Goal: Understand process/instructions: Learn how to perform a task or action

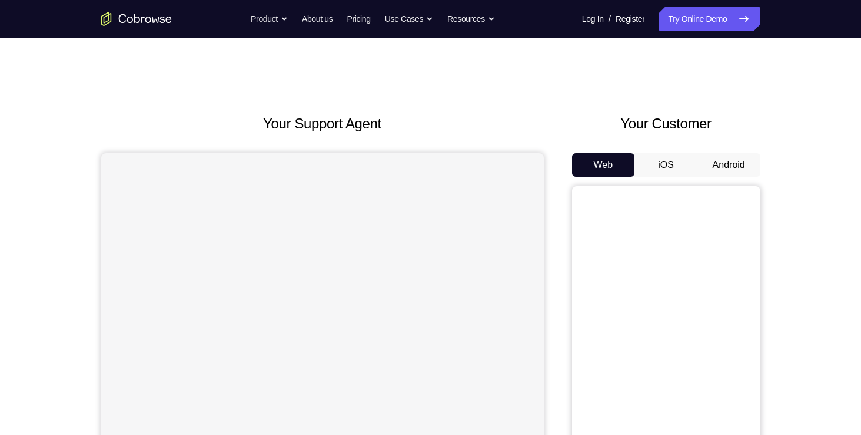
click at [744, 158] on button "Android" at bounding box center [729, 165] width 63 height 24
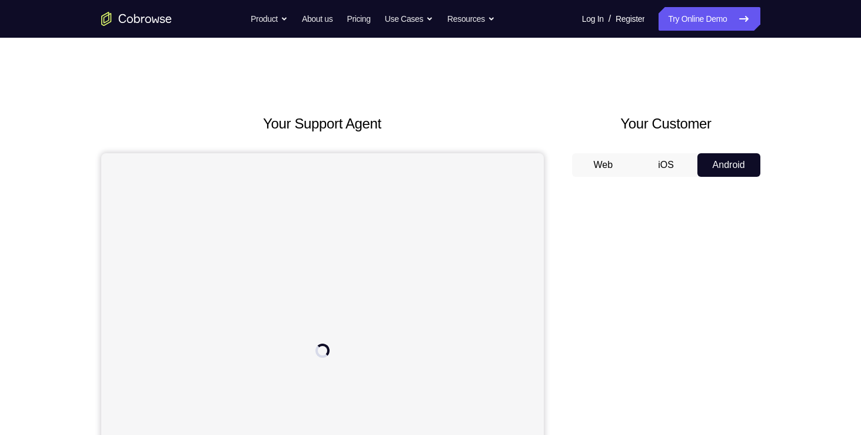
click at [843, 133] on div "Your Support Agent Your Customer Web iOS Android Next Steps We’d be happy to gi…" at bounding box center [430, 426] width 861 height 777
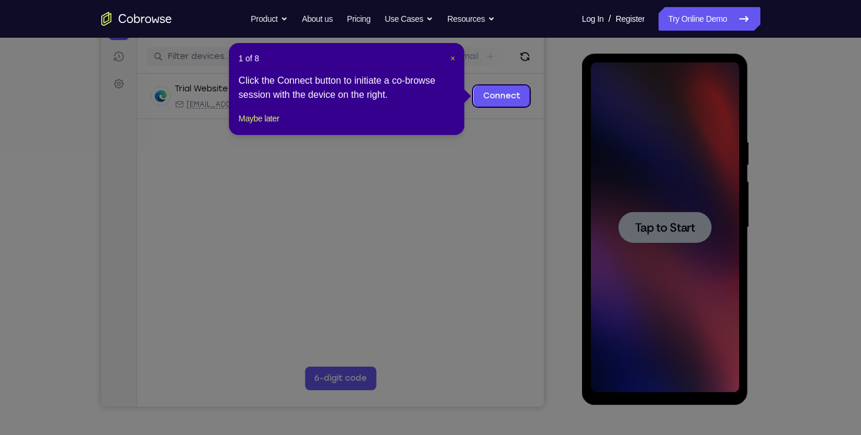
click at [455, 60] on span "×" at bounding box center [452, 58] width 5 height 9
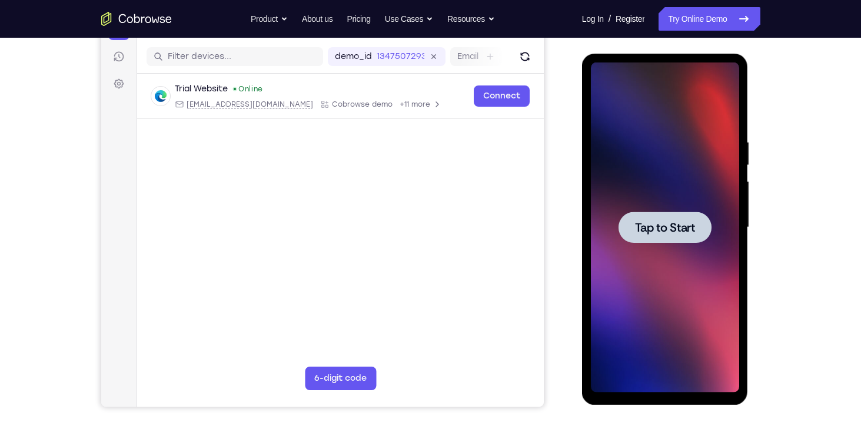
click at [682, 221] on span "Tap to Start" at bounding box center [665, 227] width 60 height 12
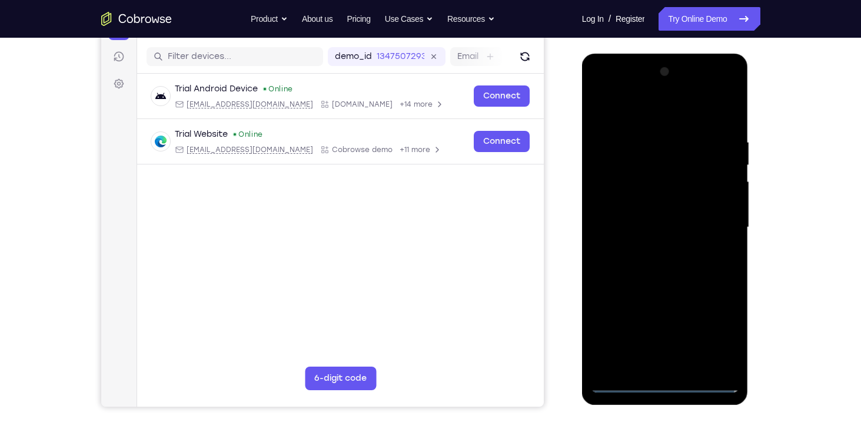
click at [668, 382] on div at bounding box center [665, 227] width 148 height 330
click at [658, 363] on div at bounding box center [665, 227] width 148 height 330
click at [704, 300] on div at bounding box center [665, 227] width 148 height 330
click at [692, 345] on div at bounding box center [665, 227] width 148 height 330
click at [620, 320] on div at bounding box center [665, 227] width 148 height 330
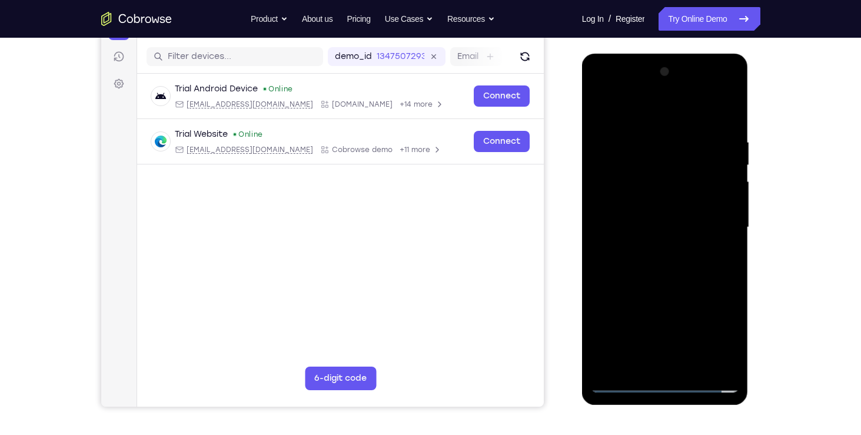
click at [658, 298] on div at bounding box center [665, 227] width 148 height 330
click at [668, 320] on div at bounding box center [665, 227] width 148 height 330
click at [644, 296] on div at bounding box center [665, 227] width 148 height 330
click at [602, 316] on div at bounding box center [665, 227] width 148 height 330
click at [662, 278] on div at bounding box center [665, 227] width 148 height 330
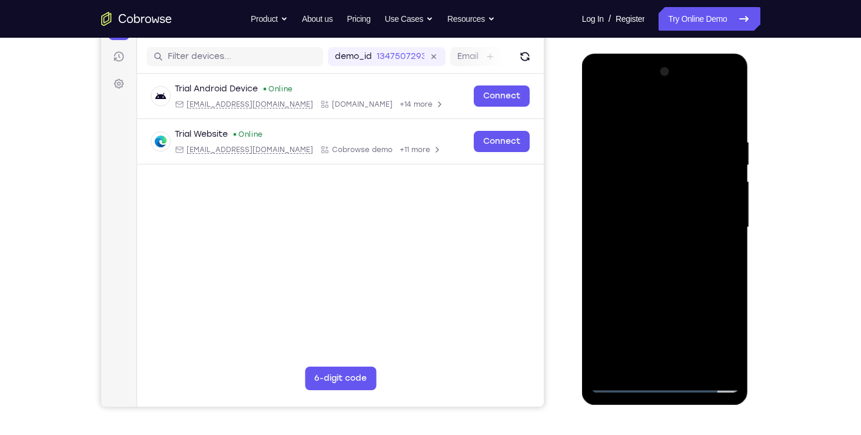
click at [729, 360] on div at bounding box center [665, 227] width 148 height 330
click at [619, 164] on div at bounding box center [665, 227] width 148 height 330
click at [678, 249] on div at bounding box center [665, 227] width 148 height 330
click at [665, 171] on div at bounding box center [665, 227] width 148 height 330
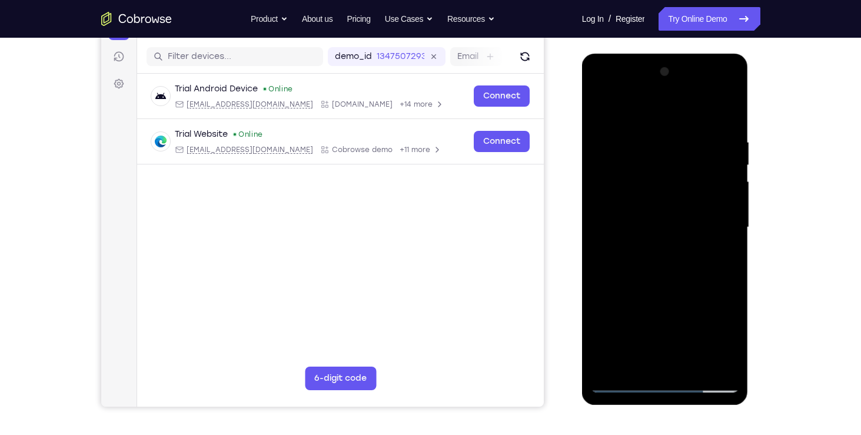
click at [645, 364] on div at bounding box center [665, 227] width 148 height 330
click at [613, 300] on div at bounding box center [665, 227] width 148 height 330
click at [651, 366] on div at bounding box center [665, 227] width 148 height 330
click at [685, 344] on div at bounding box center [665, 227] width 148 height 330
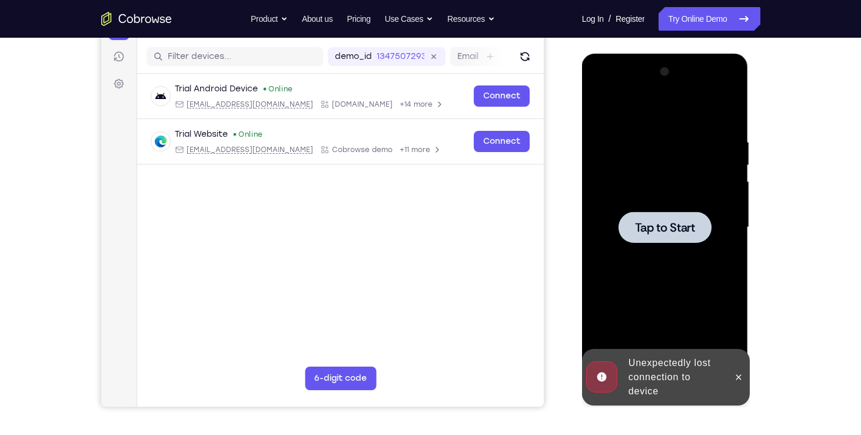
click at [603, 299] on div at bounding box center [665, 227] width 148 height 330
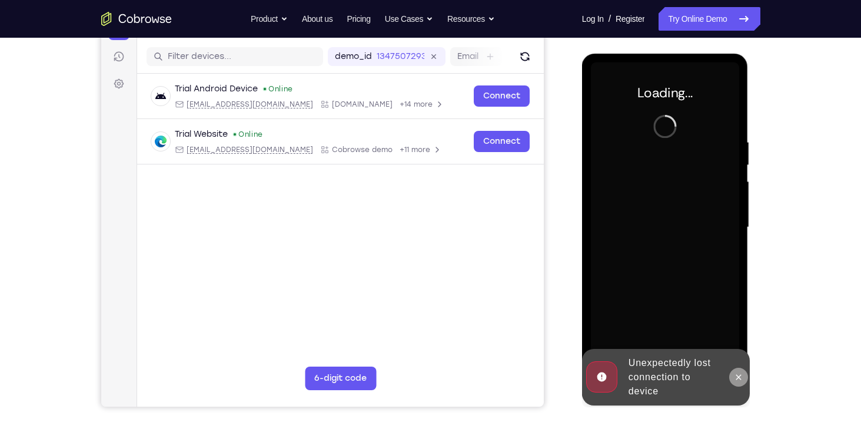
click at [738, 374] on icon at bounding box center [738, 376] width 9 height 9
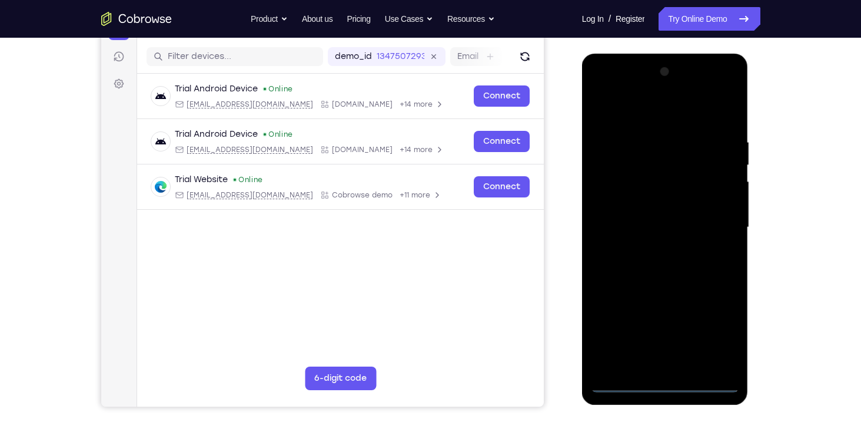
click at [663, 383] on div at bounding box center [665, 227] width 148 height 330
click at [653, 357] on div at bounding box center [665, 227] width 148 height 330
click at [701, 298] on div at bounding box center [665, 227] width 148 height 330
click at [693, 342] on div at bounding box center [665, 227] width 148 height 330
click at [619, 317] on div at bounding box center [665, 227] width 148 height 330
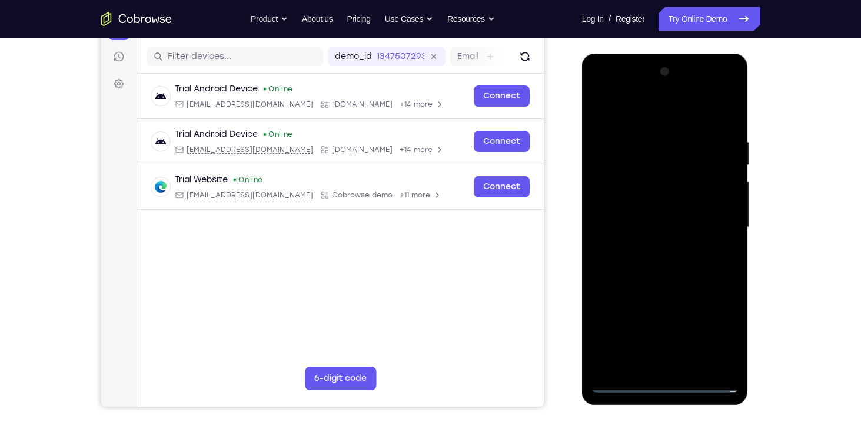
click at [656, 296] on div at bounding box center [665, 227] width 148 height 330
click at [602, 317] on div at bounding box center [665, 227] width 148 height 330
click at [667, 319] on div at bounding box center [665, 227] width 148 height 330
click at [666, 277] on div at bounding box center [665, 227] width 148 height 330
click at [726, 359] on div at bounding box center [665, 227] width 148 height 330
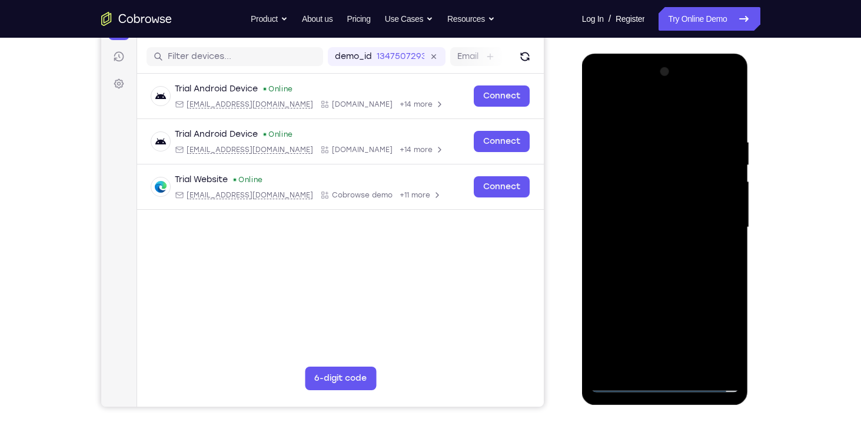
click at [613, 162] on div at bounding box center [665, 227] width 148 height 330
click at [664, 232] on div at bounding box center [665, 227] width 148 height 330
click at [674, 240] on div at bounding box center [665, 227] width 148 height 330
click at [678, 230] on div at bounding box center [665, 227] width 148 height 330
click at [662, 360] on div at bounding box center [665, 227] width 148 height 330
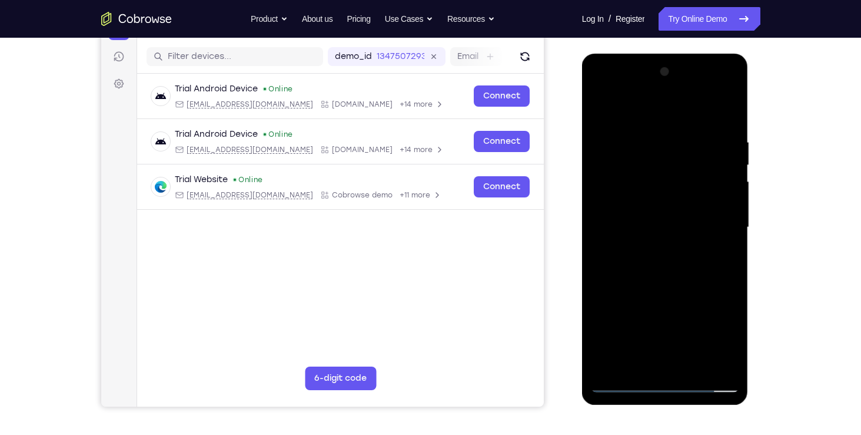
click at [731, 106] on div at bounding box center [665, 227] width 148 height 330
click at [694, 365] on div at bounding box center [665, 227] width 148 height 330
click at [736, 177] on div at bounding box center [665, 227] width 148 height 330
click at [728, 110] on div at bounding box center [665, 227] width 148 height 330
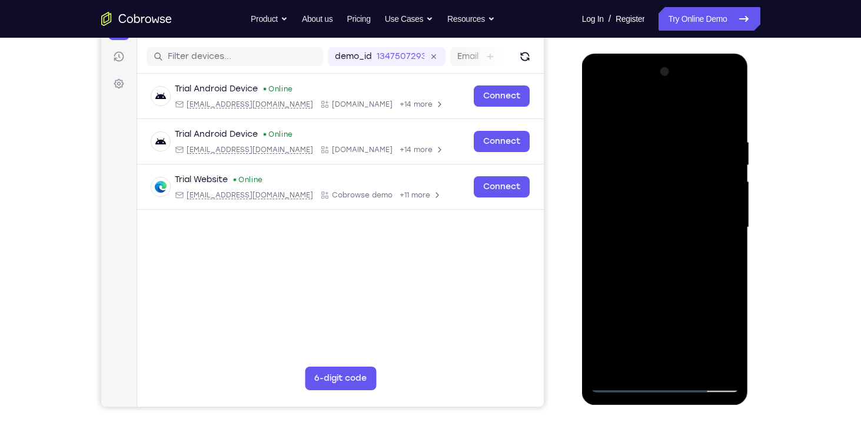
click at [728, 110] on div at bounding box center [665, 227] width 148 height 330
click at [669, 366] on div at bounding box center [665, 227] width 148 height 330
click at [693, 364] on div at bounding box center [665, 227] width 148 height 330
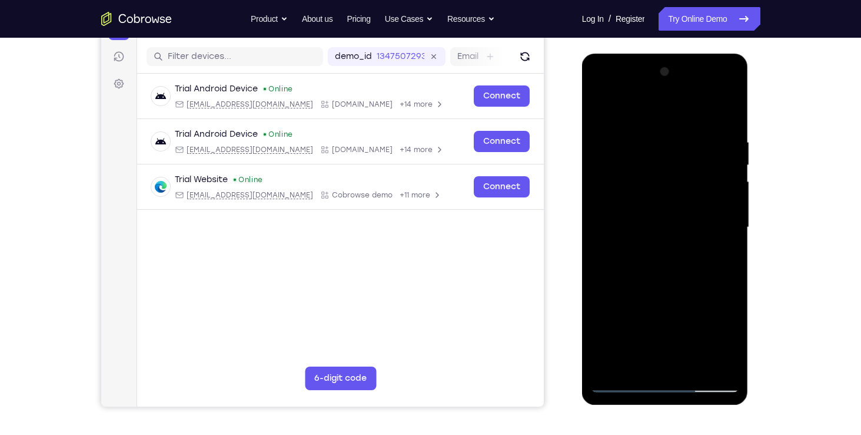
click at [695, 370] on div at bounding box center [665, 227] width 148 height 330
click at [695, 365] on div at bounding box center [665, 227] width 148 height 330
click at [694, 362] on div at bounding box center [665, 227] width 148 height 330
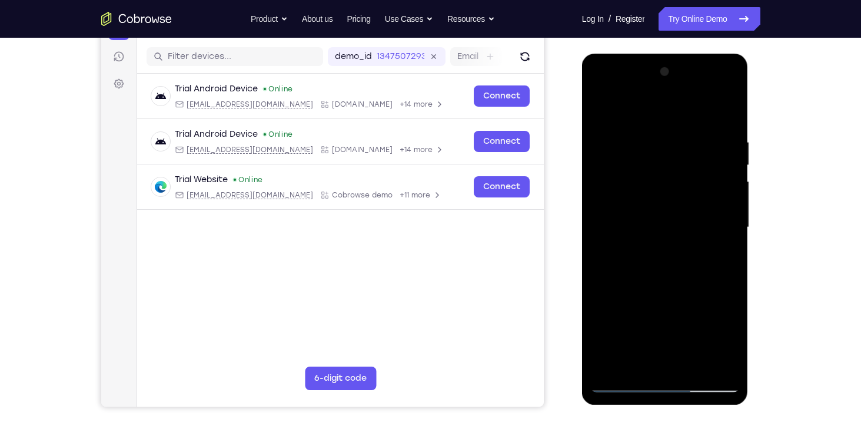
click at [694, 362] on div at bounding box center [665, 227] width 148 height 330
click at [636, 367] on div at bounding box center [665, 227] width 148 height 330
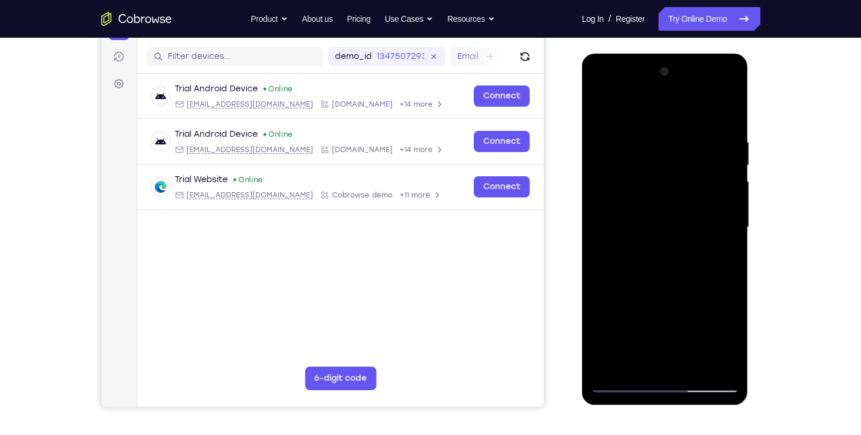
click at [695, 366] on div at bounding box center [665, 227] width 148 height 330
click at [622, 383] on div at bounding box center [665, 227] width 148 height 330
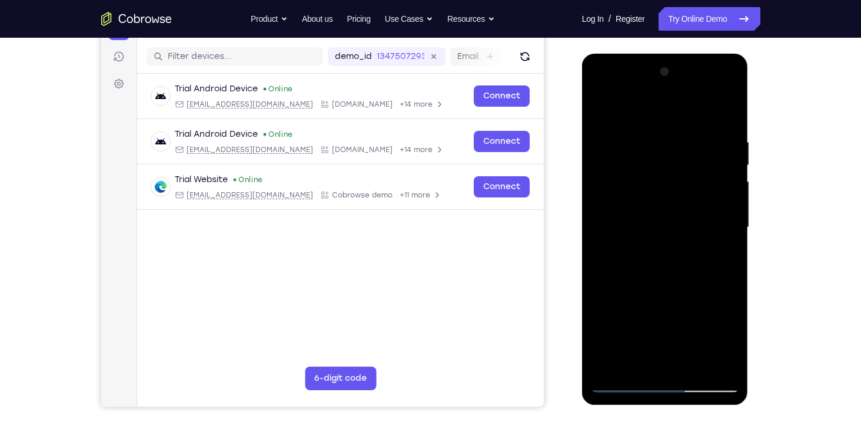
click at [693, 364] on div at bounding box center [665, 227] width 148 height 330
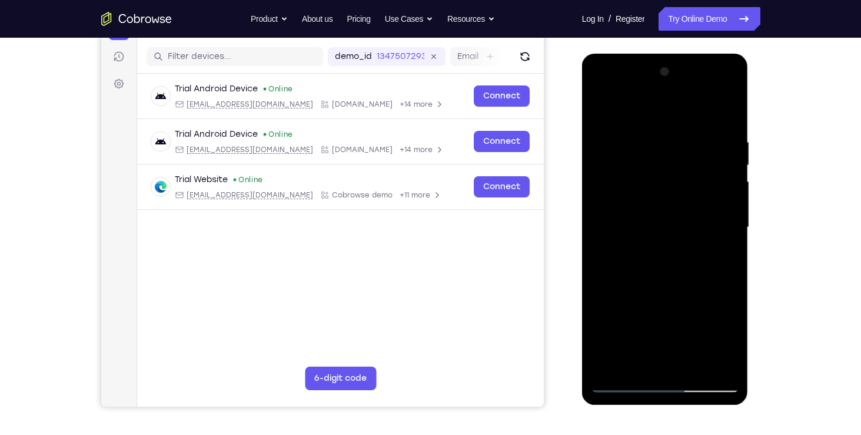
click at [693, 364] on div at bounding box center [665, 227] width 148 height 330
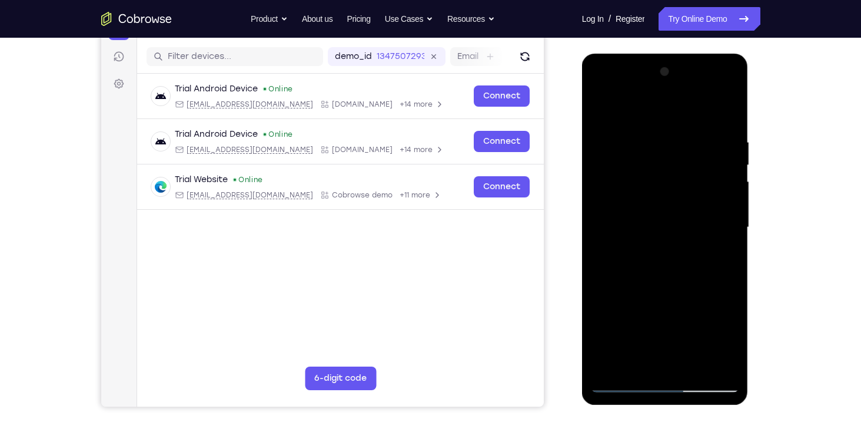
click at [693, 364] on div at bounding box center [665, 227] width 148 height 330
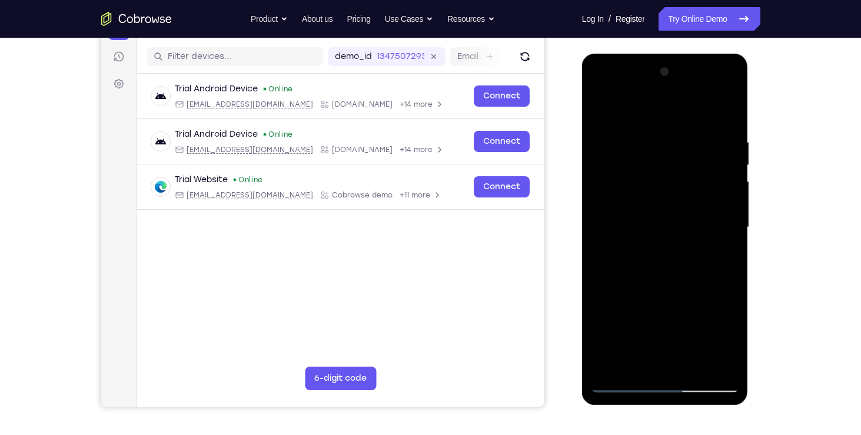
click at [693, 364] on div at bounding box center [665, 227] width 148 height 330
click at [698, 370] on div at bounding box center [665, 227] width 148 height 330
click at [724, 369] on div at bounding box center [665, 227] width 148 height 330
click at [697, 369] on div at bounding box center [665, 227] width 148 height 330
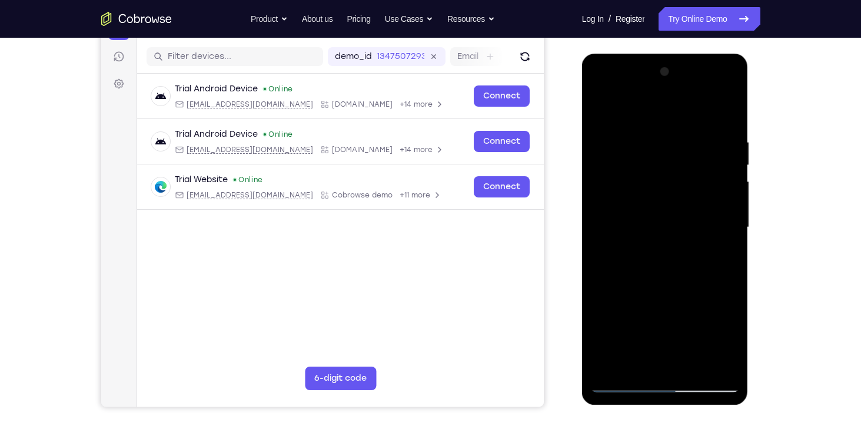
click at [697, 369] on div at bounding box center [665, 227] width 148 height 330
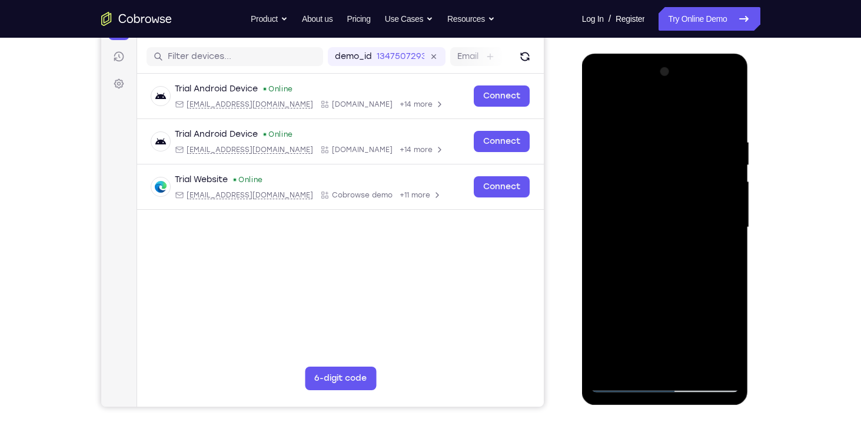
click at [697, 369] on div at bounding box center [665, 227] width 148 height 330
click at [660, 366] on div at bounding box center [665, 227] width 148 height 330
click at [636, 364] on div at bounding box center [665, 227] width 148 height 330
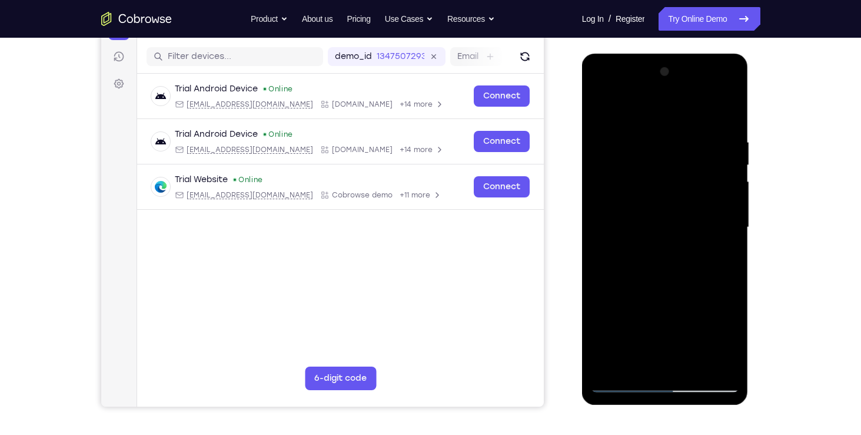
click at [636, 364] on div at bounding box center [665, 227] width 148 height 330
click at [601, 366] on div at bounding box center [665, 227] width 148 height 330
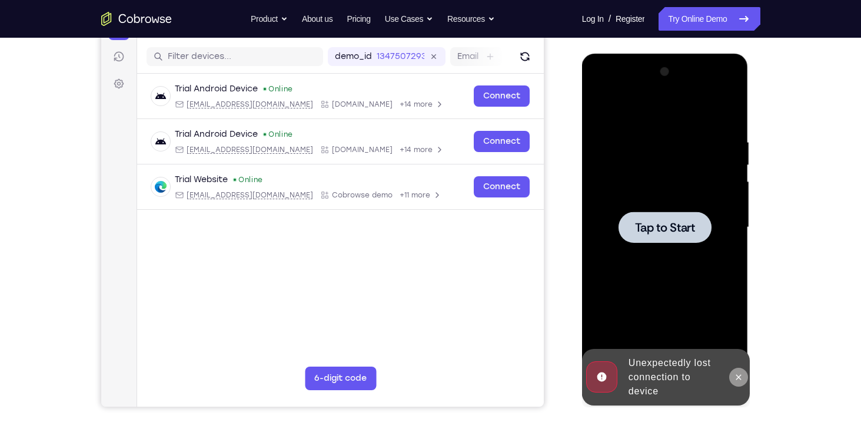
click at [735, 376] on icon at bounding box center [738, 376] width 9 height 9
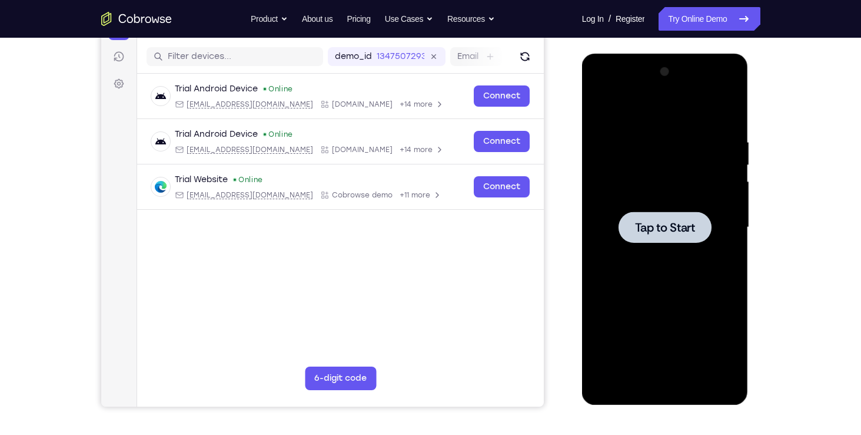
click at [669, 233] on span "Tap to Start" at bounding box center [665, 227] width 60 height 12
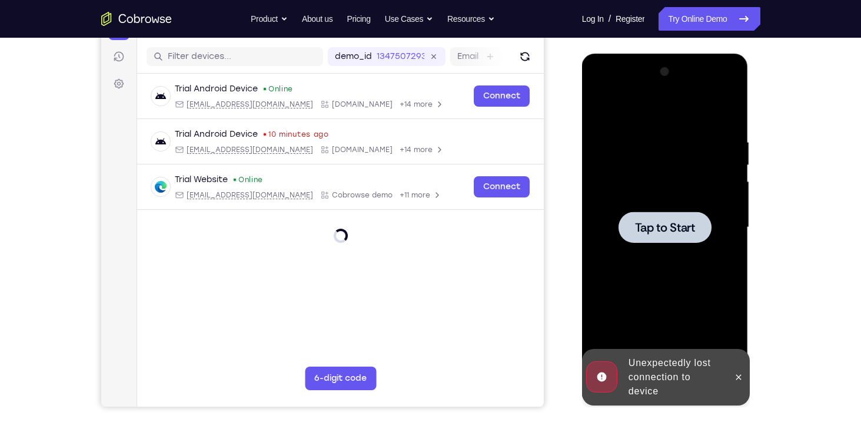
click at [669, 237] on div at bounding box center [665, 226] width 93 height 31
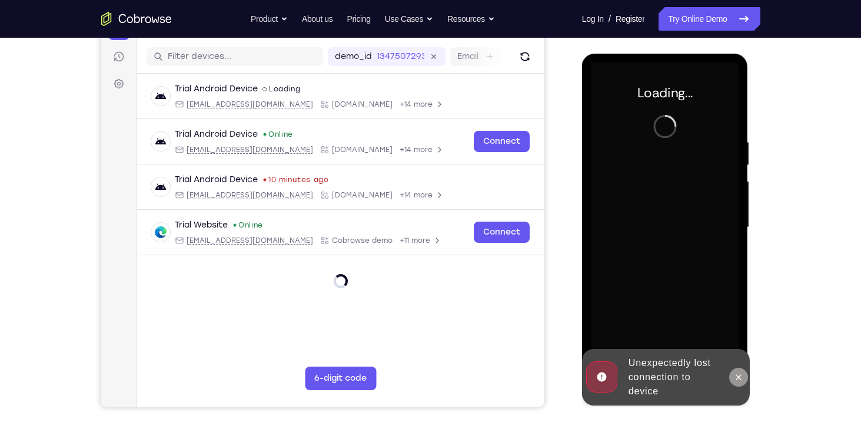
click at [741, 373] on icon at bounding box center [738, 376] width 9 height 9
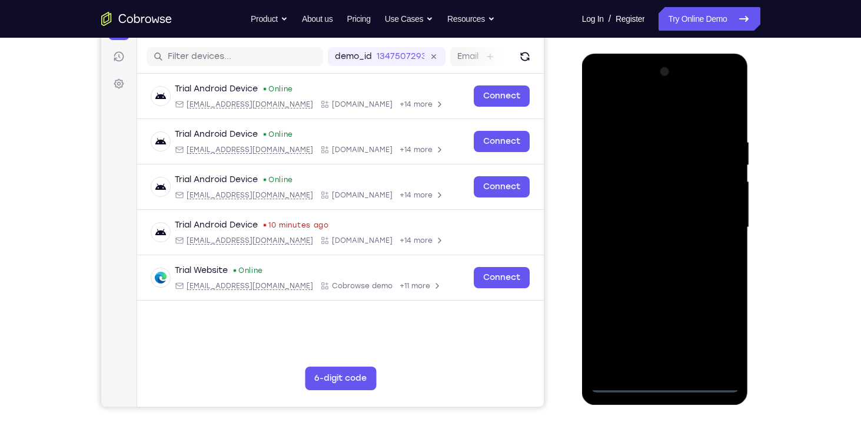
click at [669, 386] on div at bounding box center [665, 227] width 148 height 330
click at [674, 366] on div at bounding box center [665, 227] width 148 height 330
drag, startPoint x: 117, startPoint y: 244, endPoint x: 776, endPoint y: 321, distance: 663.9
click at [776, 321] on div "Your Support Agent Your Customer Web iOS Android Next Steps We’d be happy to gi…" at bounding box center [431, 284] width 754 height 777
drag, startPoint x: 694, startPoint y: 341, endPoint x: 618, endPoint y: 321, distance: 78.1
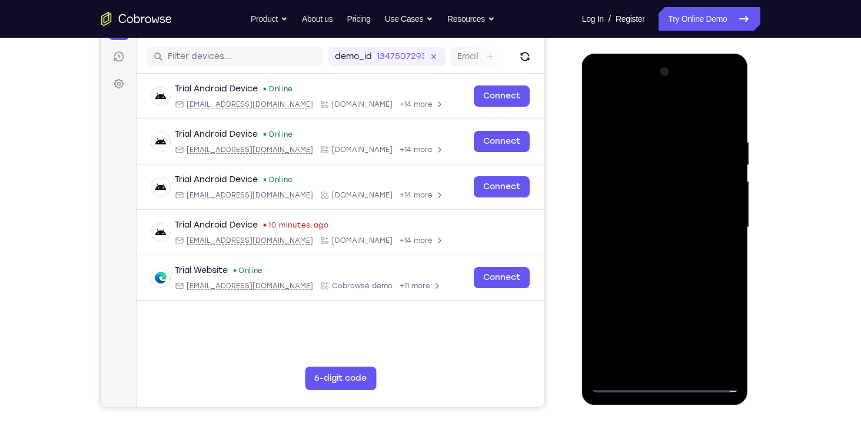
drag, startPoint x: 36, startPoint y: 267, endPoint x: 777, endPoint y: 338, distance: 744.0
click at [777, 338] on div "Your Support Agent Your Customer Web iOS Android Next Steps We’d be happy to gi…" at bounding box center [431, 284] width 754 height 777
click at [654, 296] on div at bounding box center [665, 227] width 148 height 330
click at [602, 319] on div at bounding box center [665, 227] width 148 height 330
click at [665, 54] on div at bounding box center [665, 54] width 167 height 0
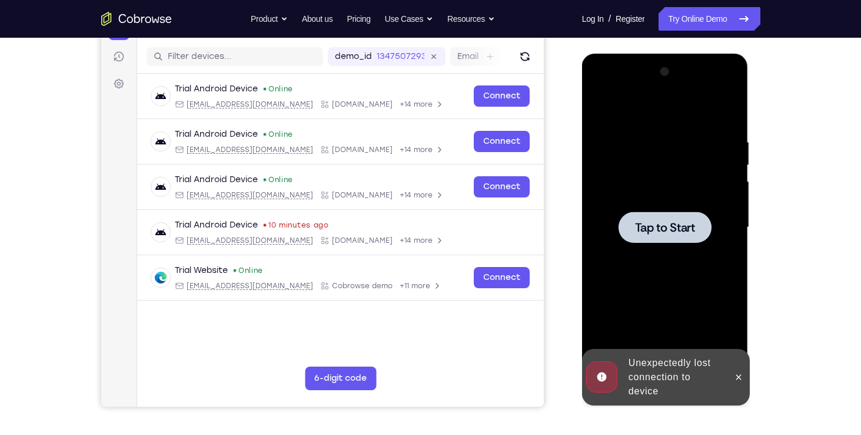
click at [666, 238] on div at bounding box center [665, 226] width 93 height 31
click at [738, 374] on icon at bounding box center [738, 376] width 9 height 9
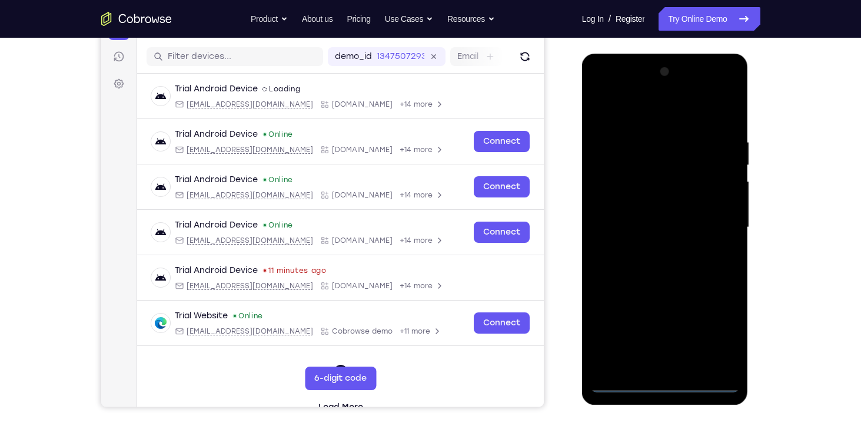
drag, startPoint x: 79, startPoint y: 327, endPoint x: 798, endPoint y: 396, distance: 722.2
click at [798, 396] on div "Your Support Agent Your Customer Web iOS Android Next Steps We’d be happy to gi…" at bounding box center [431, 284] width 754 height 777
click at [669, 381] on div at bounding box center [665, 227] width 148 height 330
click at [662, 359] on div at bounding box center [665, 227] width 148 height 330
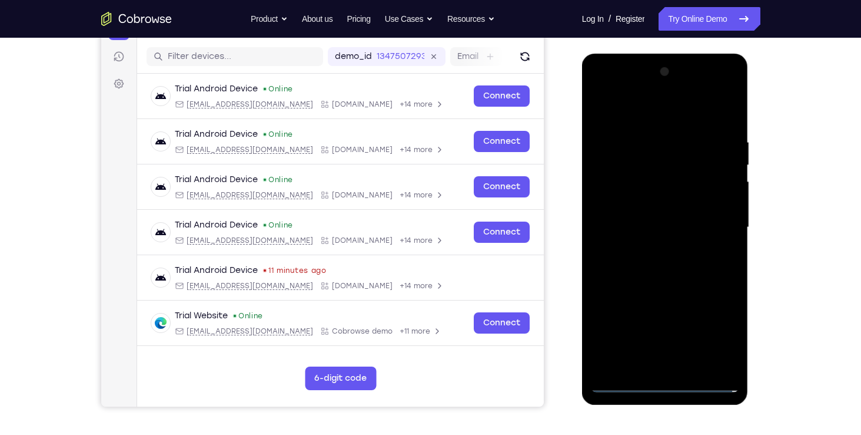
click at [701, 297] on div at bounding box center [665, 227] width 148 height 330
click at [692, 340] on div at bounding box center [665, 227] width 148 height 330
click at [619, 321] on div at bounding box center [665, 227] width 148 height 330
click at [657, 298] on div at bounding box center [665, 227] width 148 height 330
click at [606, 319] on div at bounding box center [665, 227] width 148 height 330
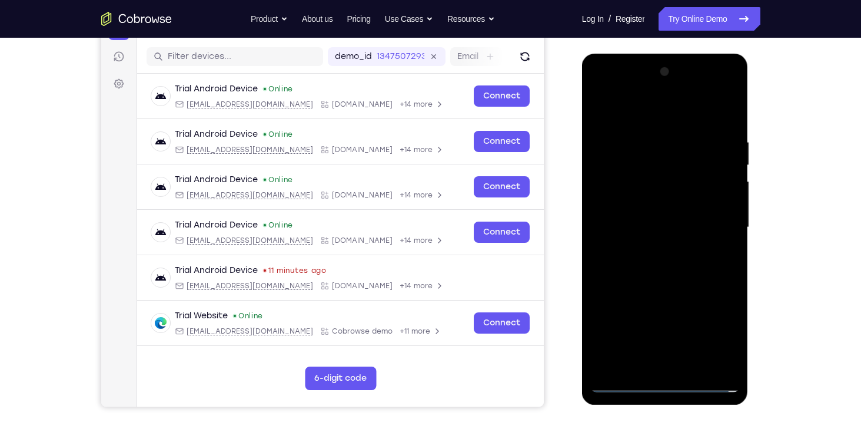
click at [665, 281] on div at bounding box center [665, 227] width 148 height 330
click at [726, 362] on div at bounding box center [665, 227] width 148 height 330
click at [622, 162] on div at bounding box center [665, 227] width 148 height 330
click at [697, 364] on div at bounding box center [665, 227] width 148 height 330
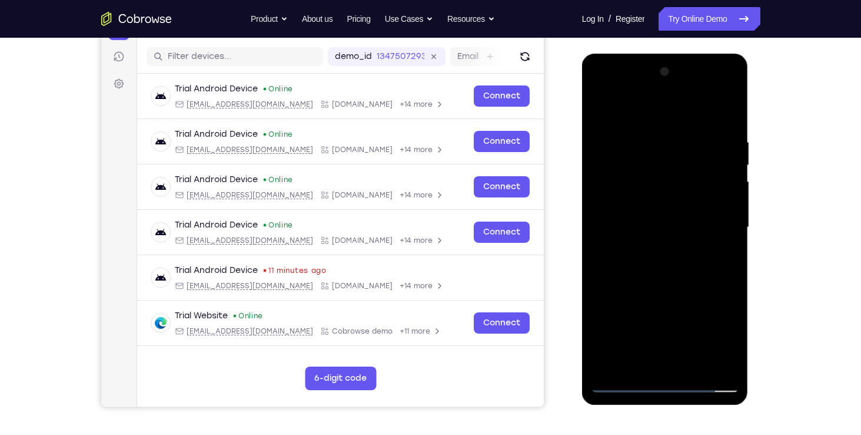
click at [692, 363] on div at bounding box center [665, 227] width 148 height 330
